Goal: Task Accomplishment & Management: Complete application form

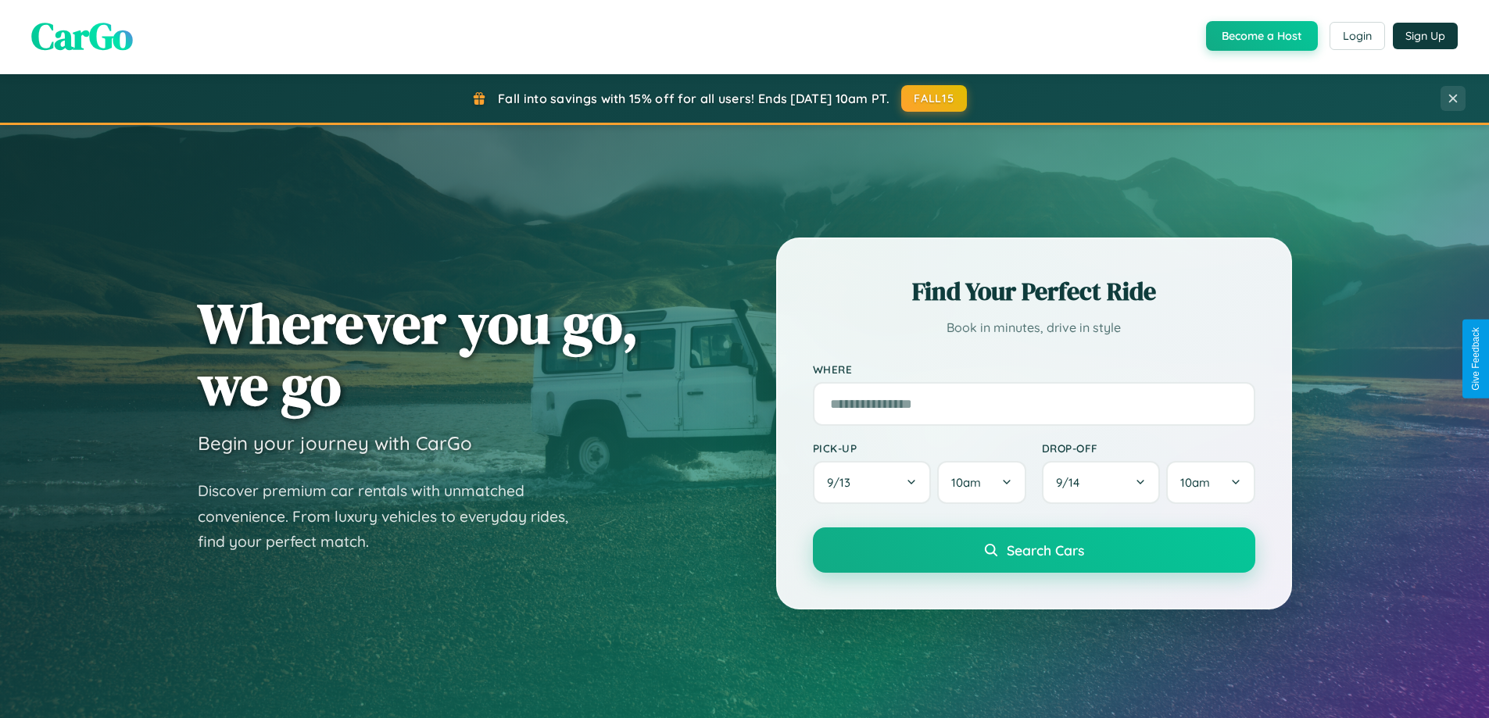
scroll to position [1075, 0]
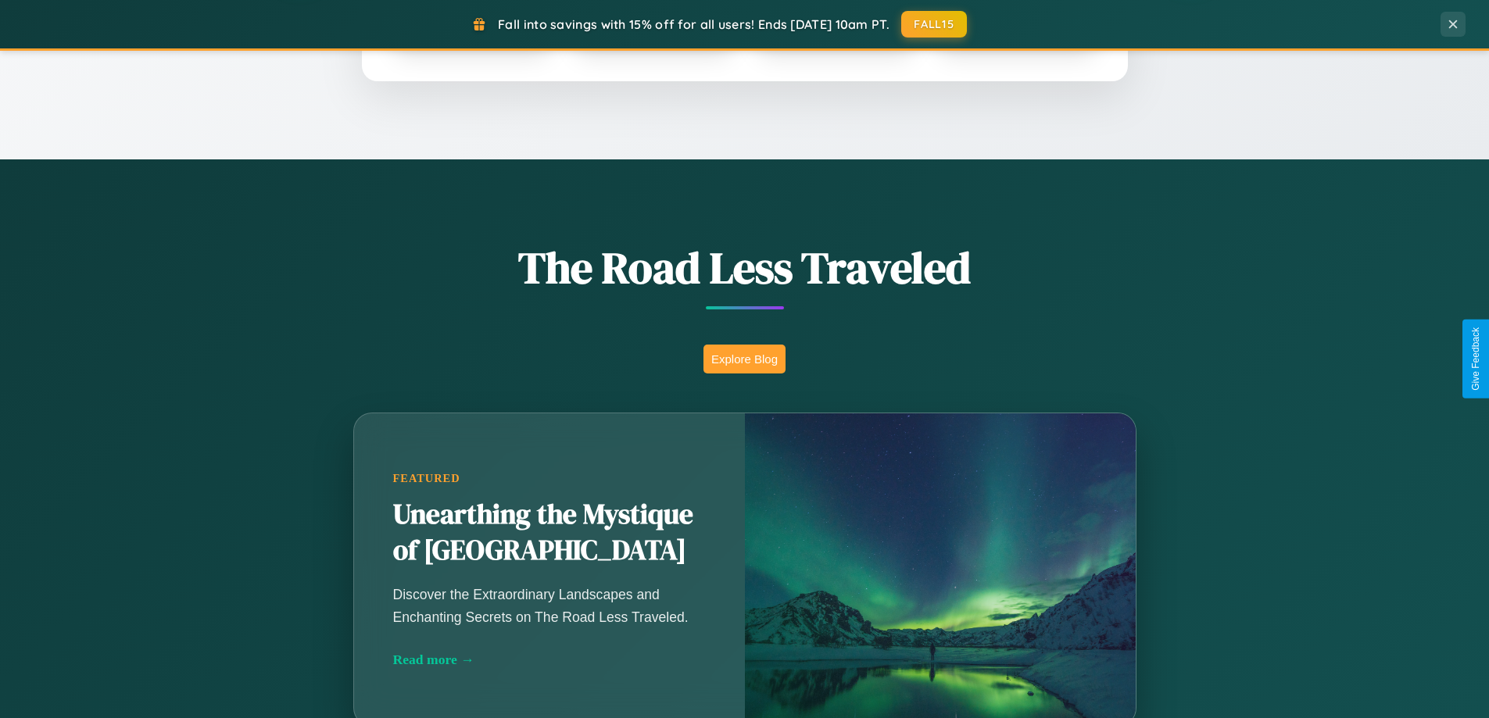
click at [744, 359] on button "Explore Blog" at bounding box center [744, 359] width 82 height 29
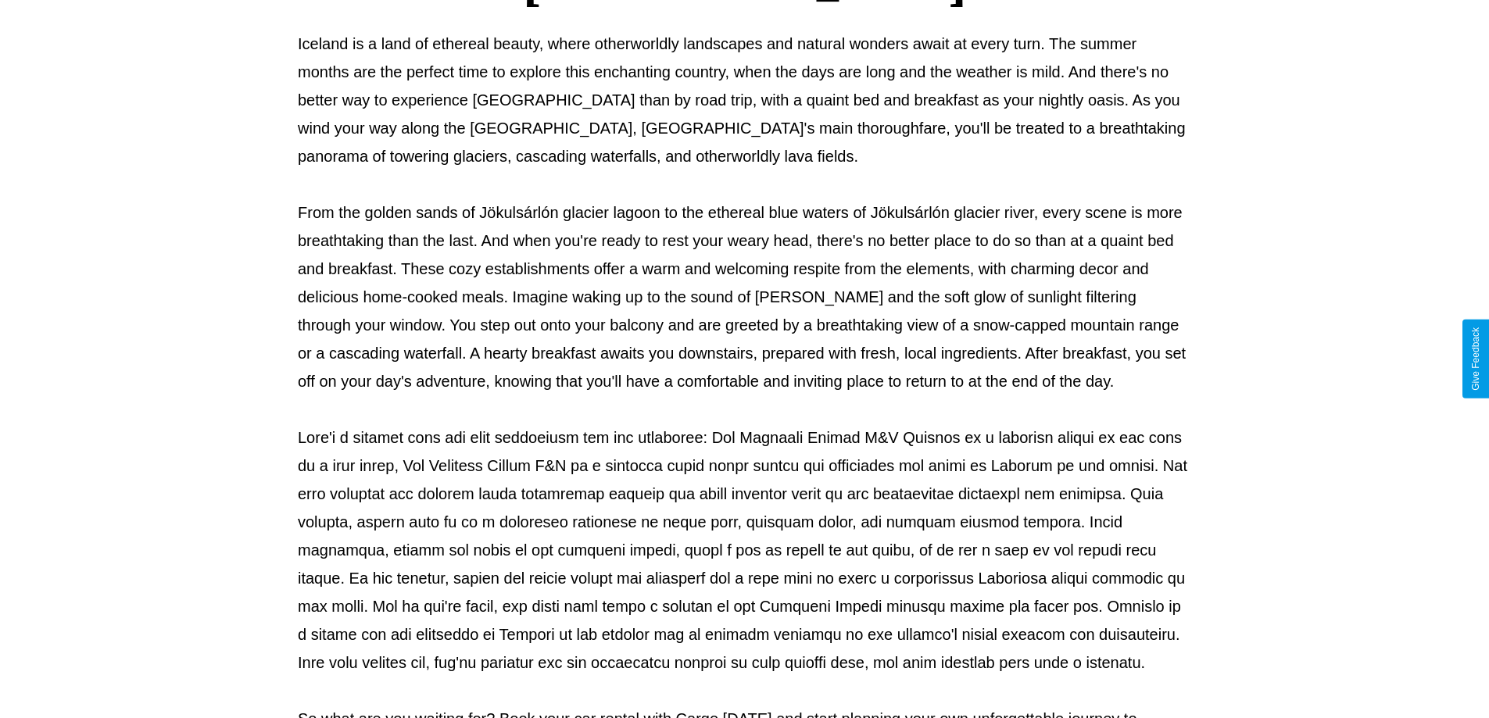
scroll to position [506, 0]
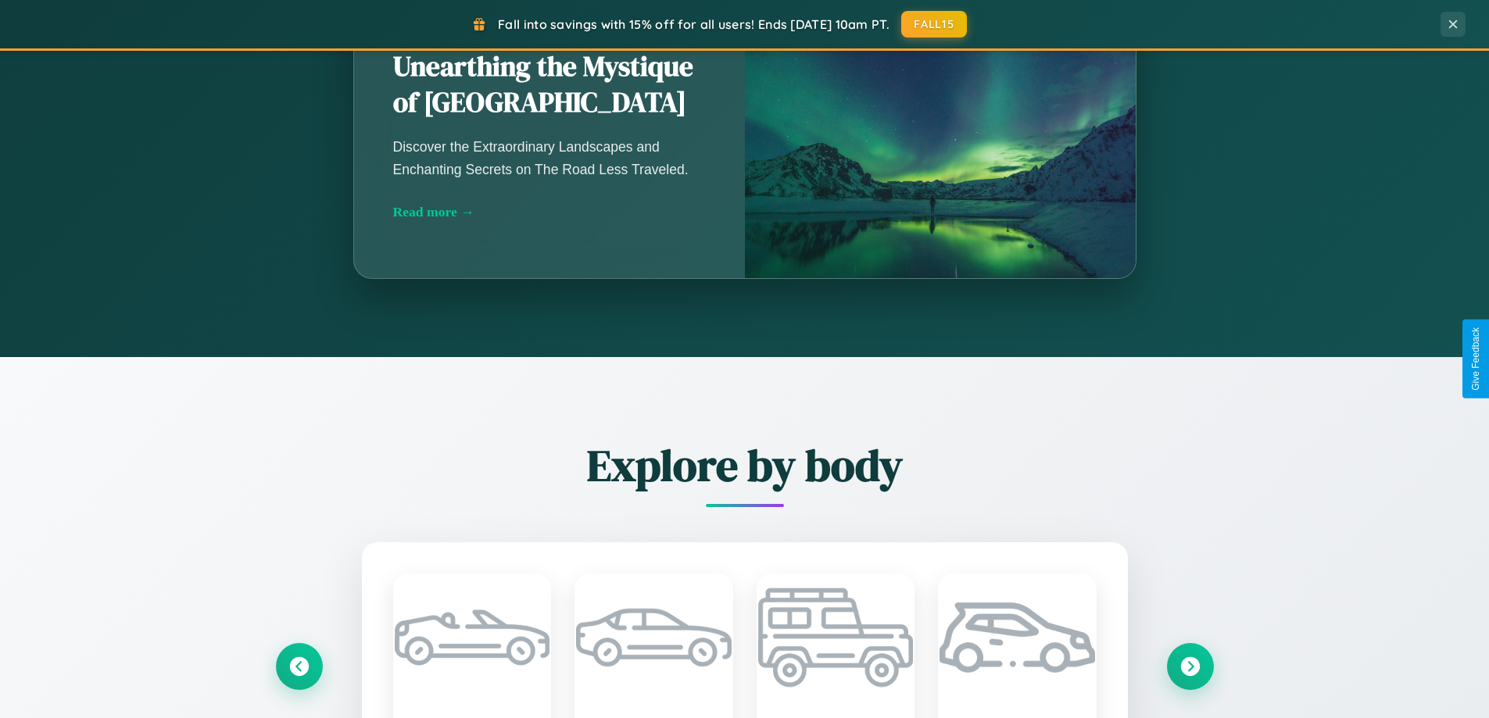
scroll to position [3007, 0]
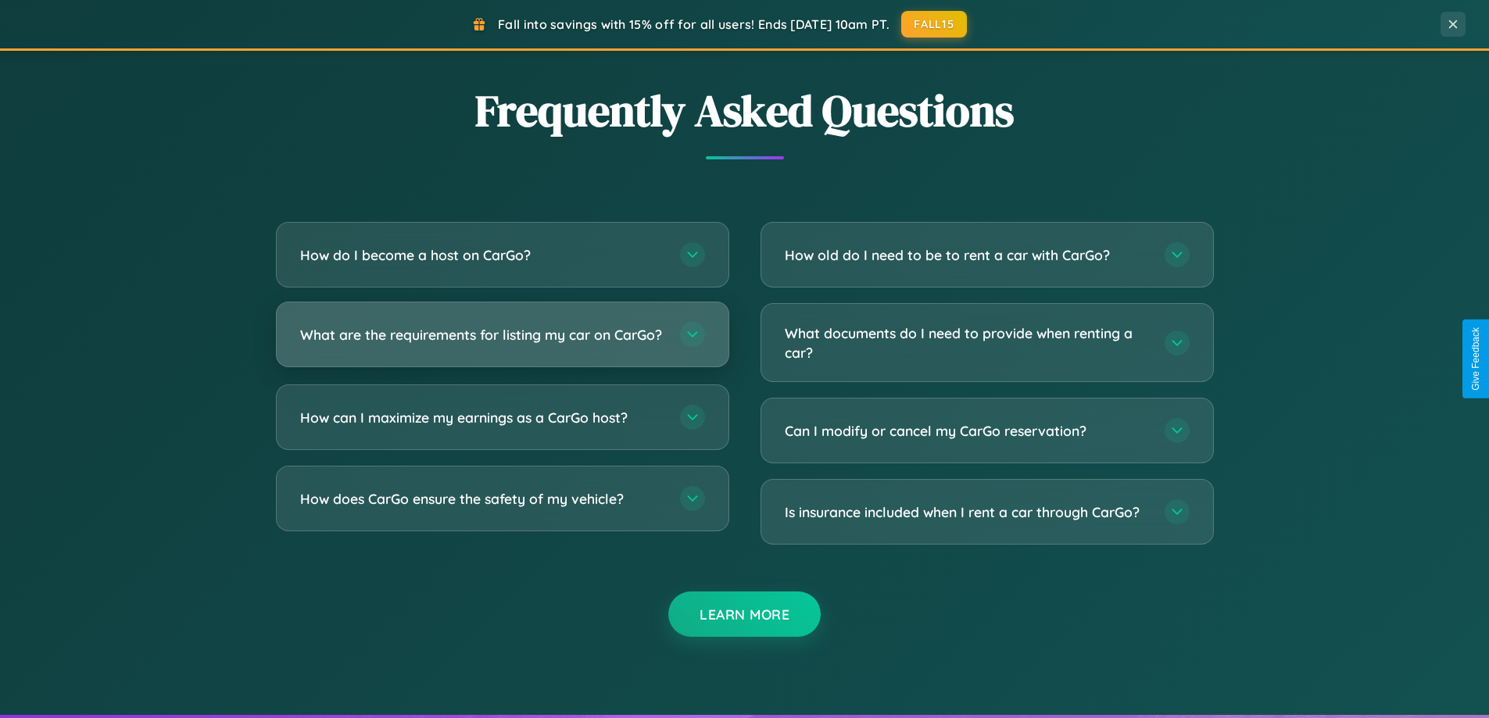
click at [502, 341] on h3 "What are the requirements for listing my car on CarGo?" at bounding box center [482, 335] width 364 height 20
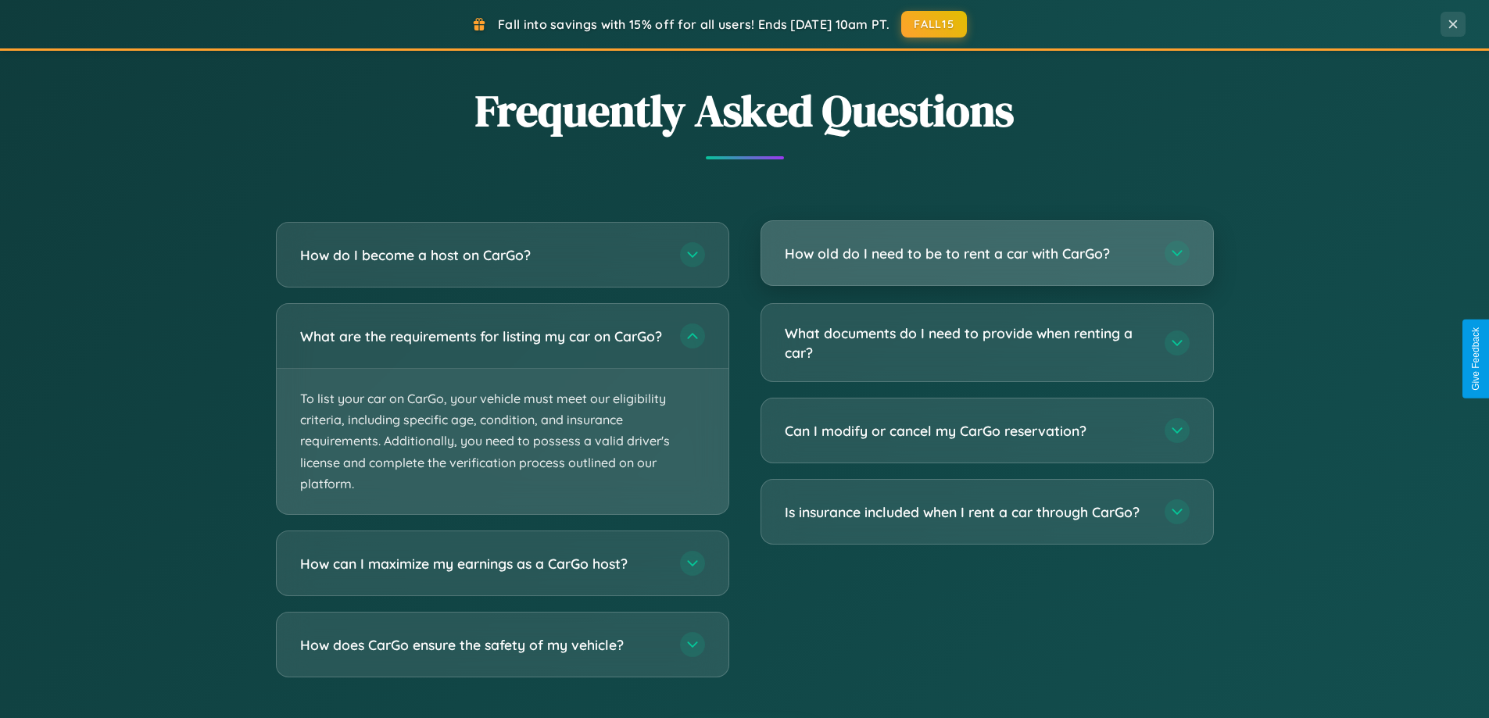
click at [986, 254] on h3 "How old do I need to be to rent a car with CarGo?" at bounding box center [967, 254] width 364 height 20
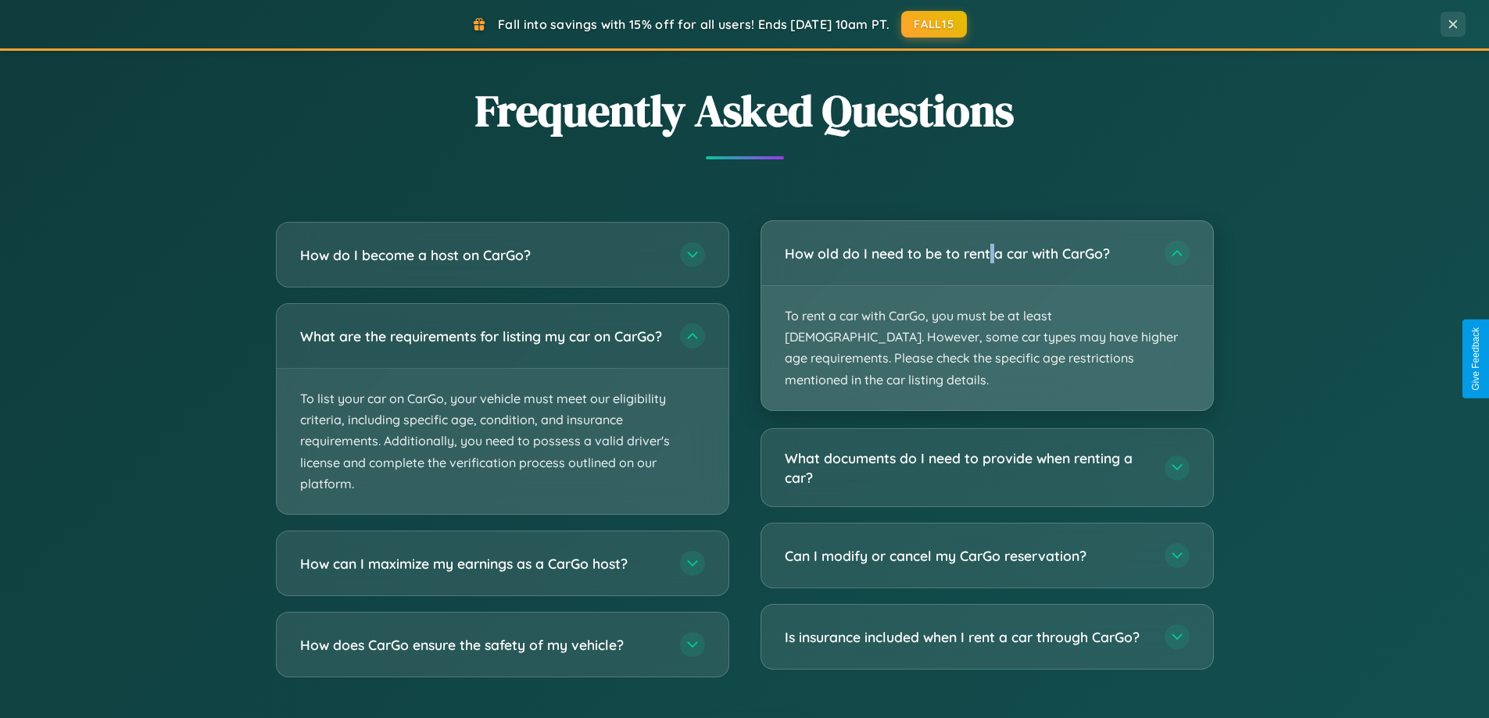
click at [986, 305] on p "To rent a car with CarGo, you must be at least [DEMOGRAPHIC_DATA]. However, som…" at bounding box center [987, 348] width 452 height 124
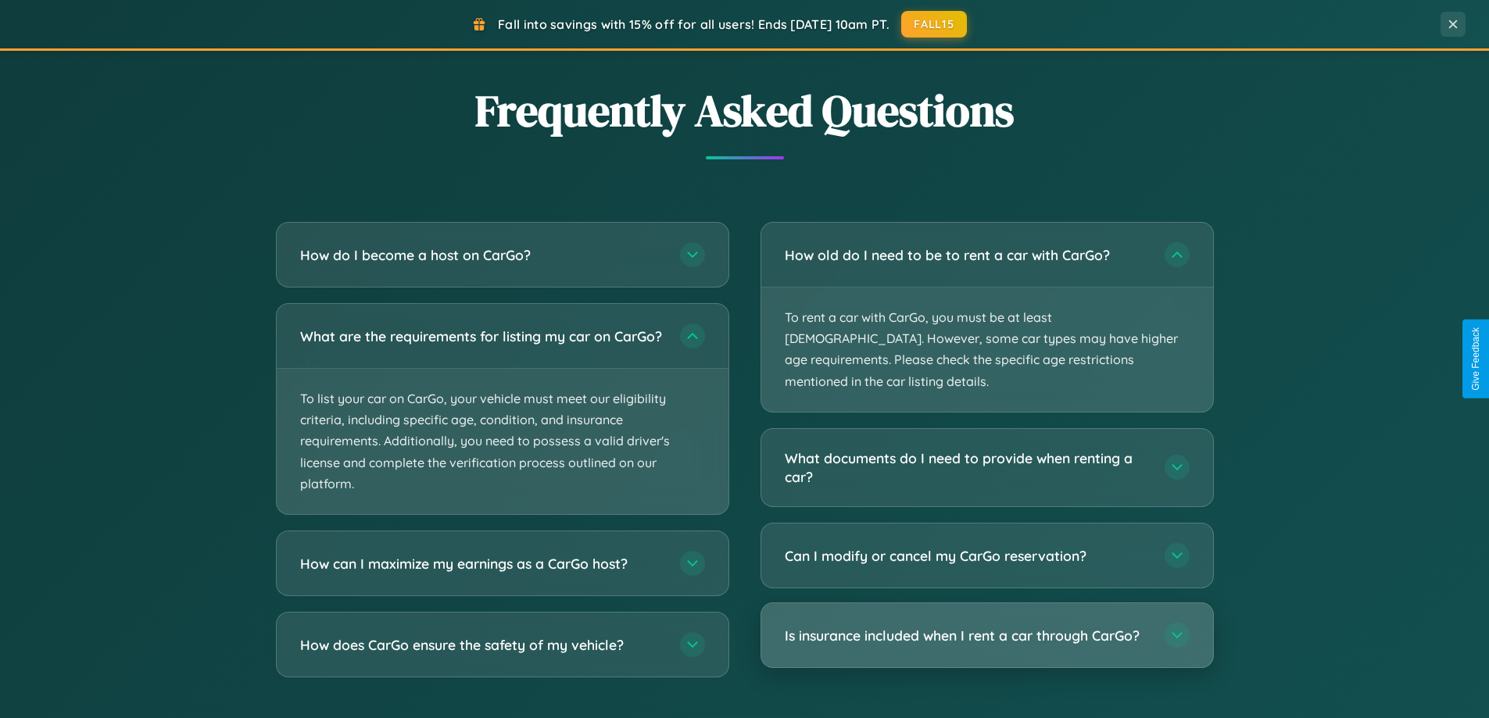
click at [986, 626] on h3 "Is insurance included when I rent a car through CarGo?" at bounding box center [967, 636] width 364 height 20
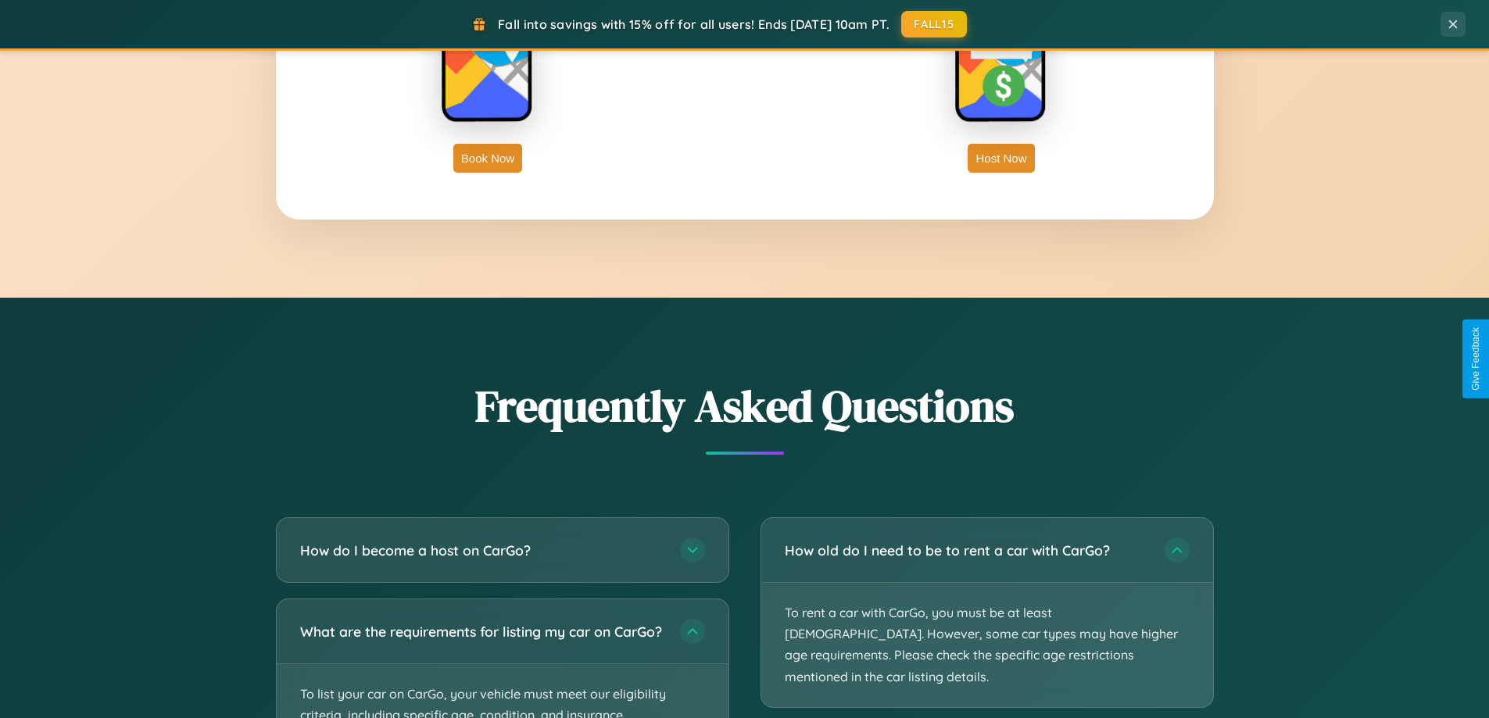
scroll to position [2511, 0]
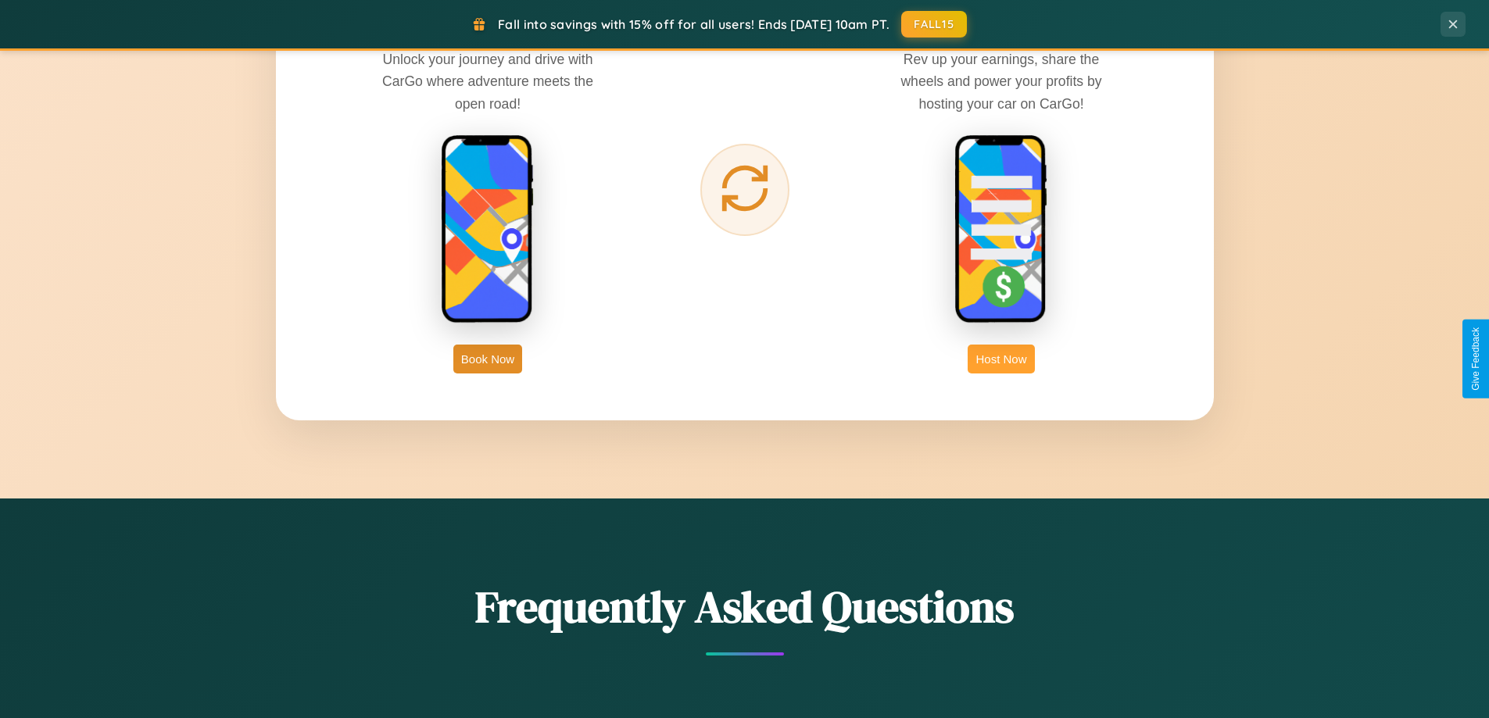
click at [1001, 359] on button "Host Now" at bounding box center [1000, 359] width 66 height 29
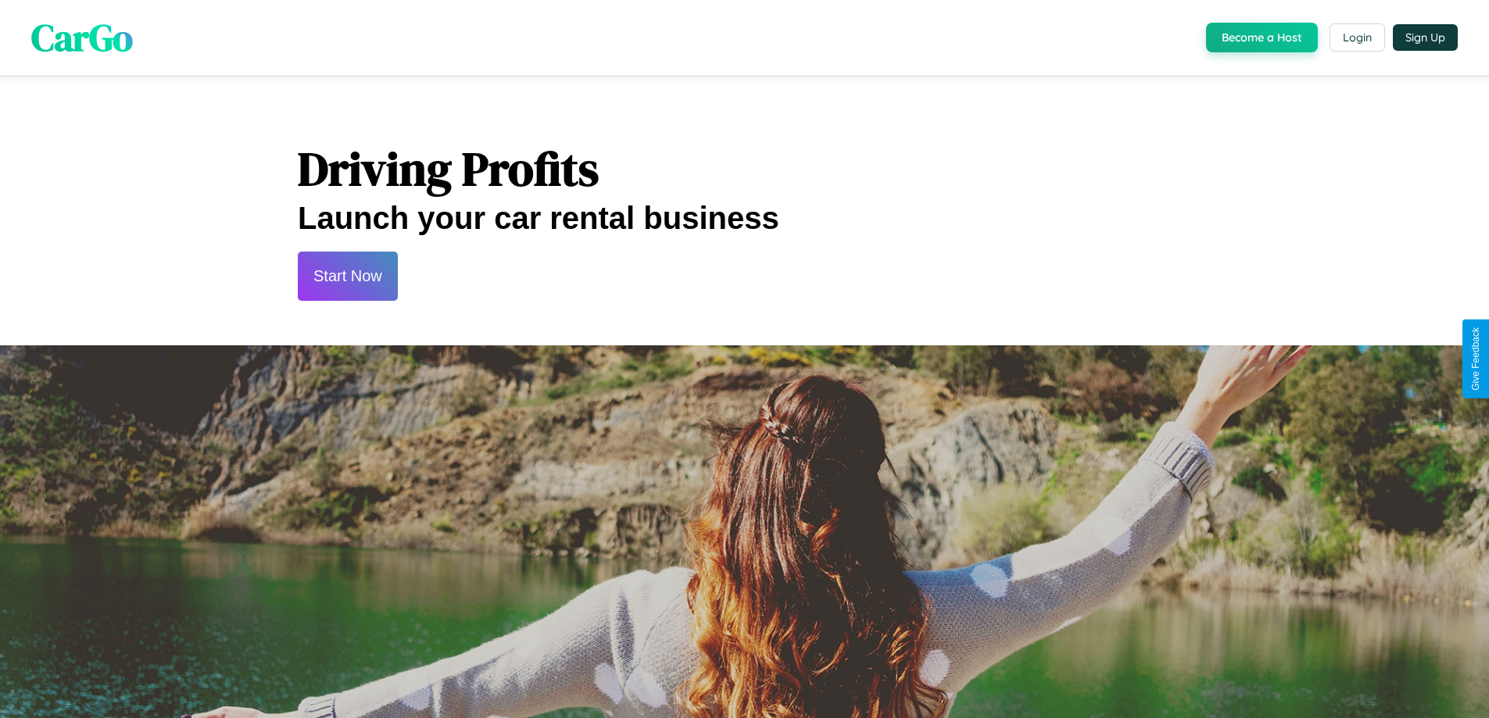
click at [347, 276] on button "Start Now" at bounding box center [348, 276] width 100 height 49
